Goal: Information Seeking & Learning: Find specific fact

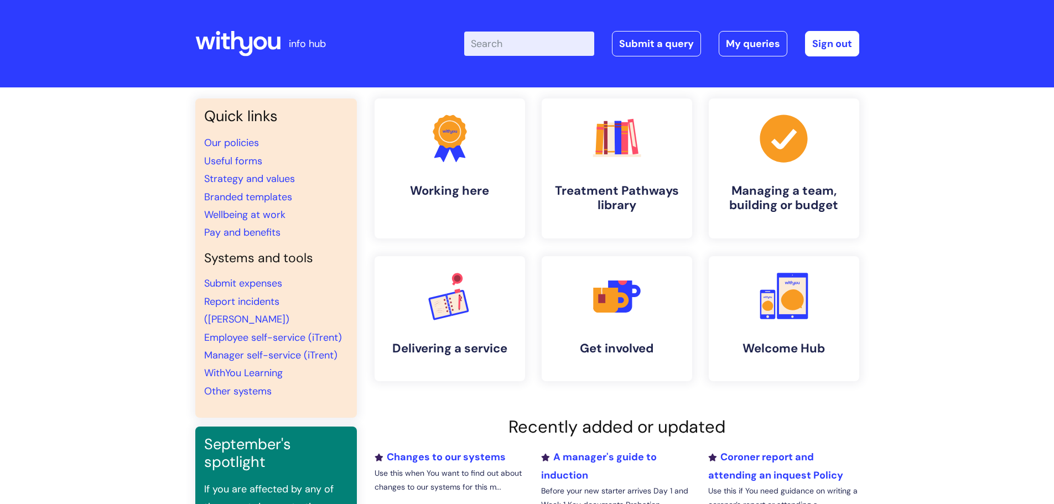
click at [505, 48] on input "Enter your search term here..." at bounding box center [529, 44] width 130 height 24
type input "wifi"
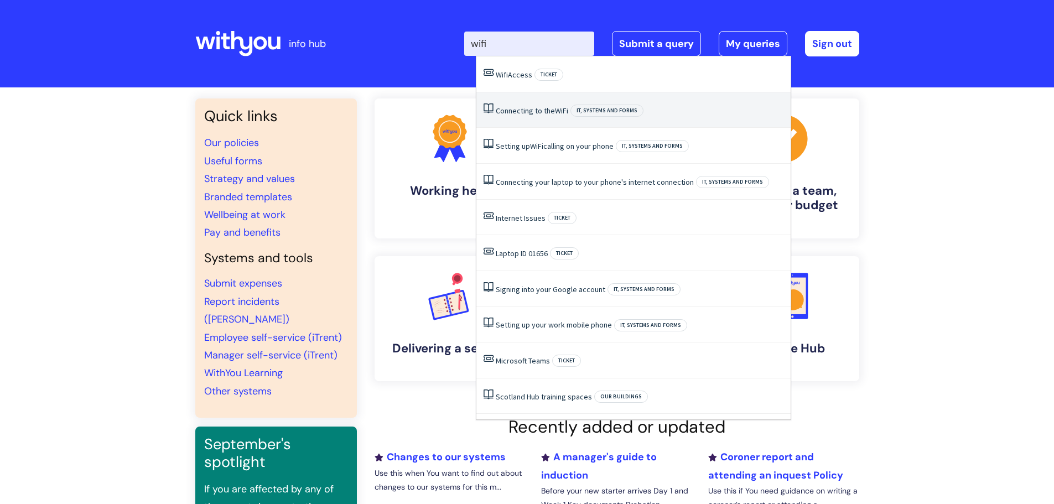
click at [513, 112] on link "Connecting to the WiFi" at bounding box center [532, 111] width 72 height 10
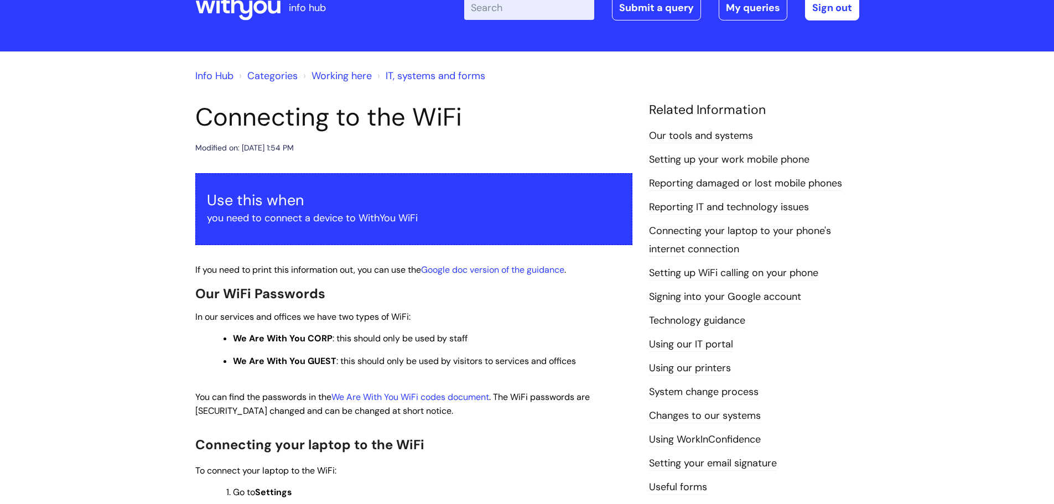
scroll to position [55, 0]
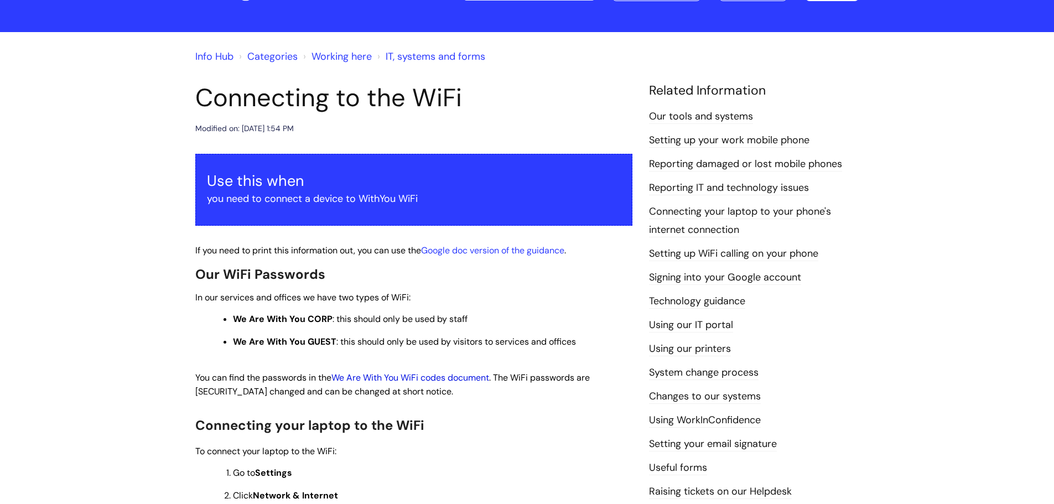
click at [444, 378] on link "We Are With You WiFi codes document" at bounding box center [411, 378] width 158 height 12
